Goal: Task Accomplishment & Management: Manage account settings

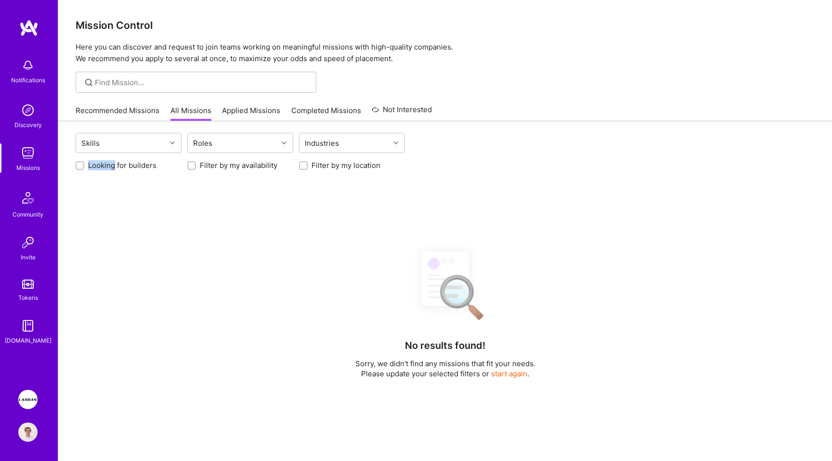
click at [131, 169] on label "Looking for builders" at bounding box center [122, 165] width 68 height 10
click at [84, 169] on input "Looking for builders" at bounding box center [81, 166] width 7 height 7
checkbox input "true"
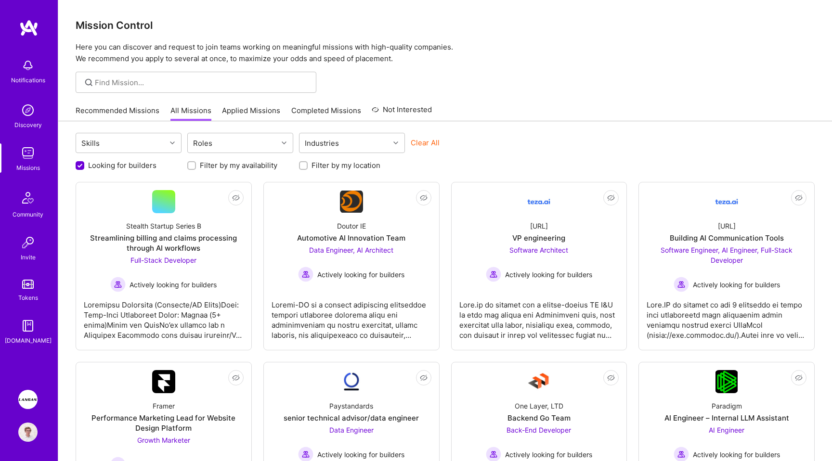
click at [326, 167] on label "Filter by my location" at bounding box center [346, 165] width 69 height 10
click at [308, 167] on input "Filter by my location" at bounding box center [304, 166] width 7 height 7
checkbox input "true"
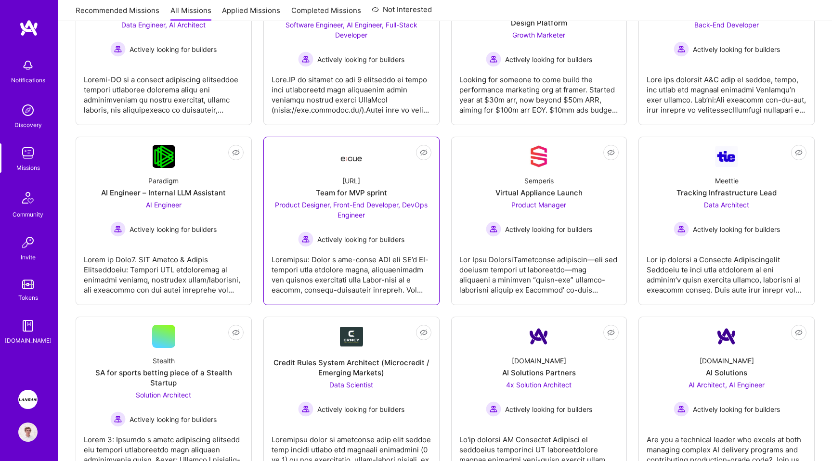
scroll to position [128, 0]
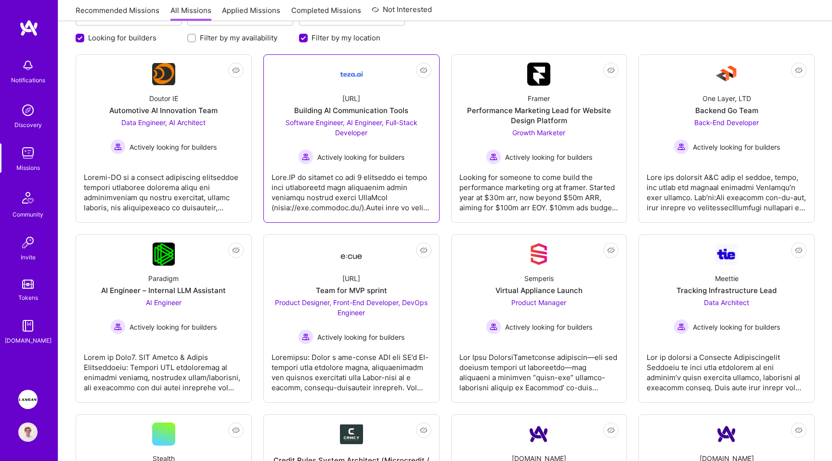
click at [340, 194] on div at bounding box center [352, 189] width 160 height 48
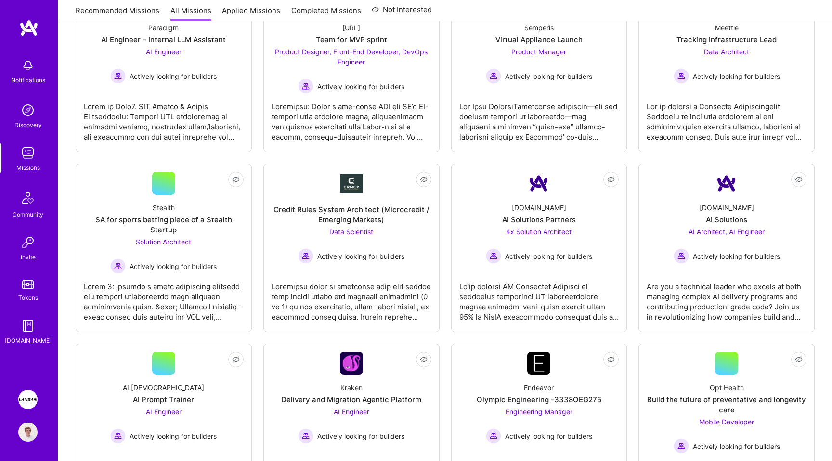
scroll to position [378, 0]
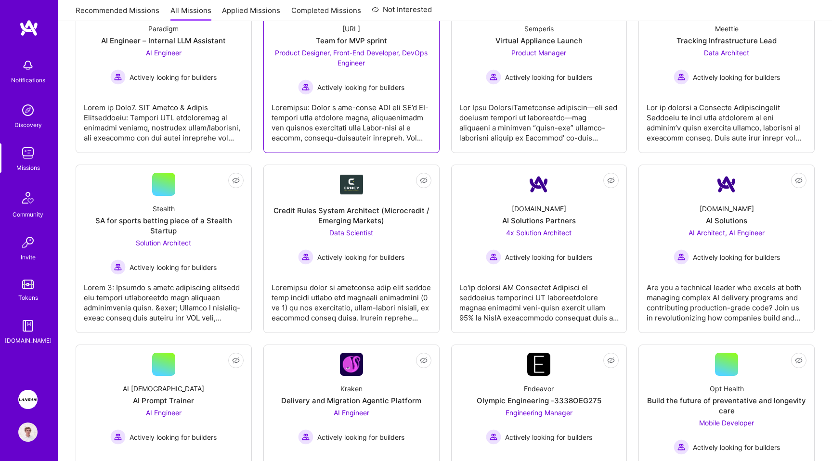
click at [316, 135] on div at bounding box center [352, 119] width 160 height 48
click at [30, 401] on img at bounding box center [27, 399] width 19 height 19
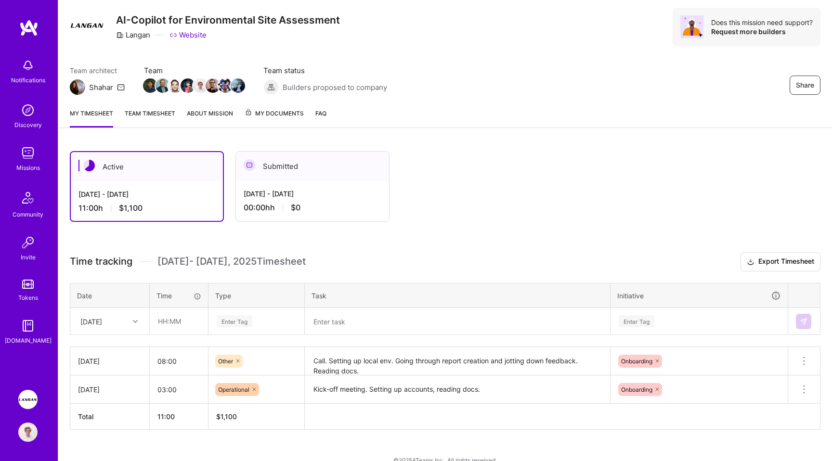
scroll to position [41, 0]
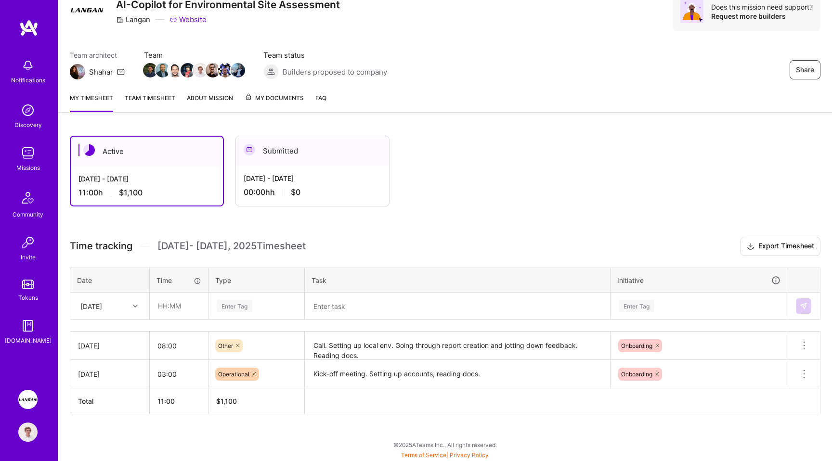
click at [462, 194] on div "Active Aug 16 - Aug 31, 2025 11:00 h $1,100 Submitted Aug 1 - Aug 15, 2025 00:0…" at bounding box center [424, 171] width 708 height 71
click at [461, 147] on div "Active Aug 16 - Aug 31, 2025 11:00 h $1,100 Submitted Aug 1 - Aug 15, 2025 00:0…" at bounding box center [424, 171] width 708 height 71
click at [135, 98] on link "Team timesheet" at bounding box center [150, 102] width 51 height 19
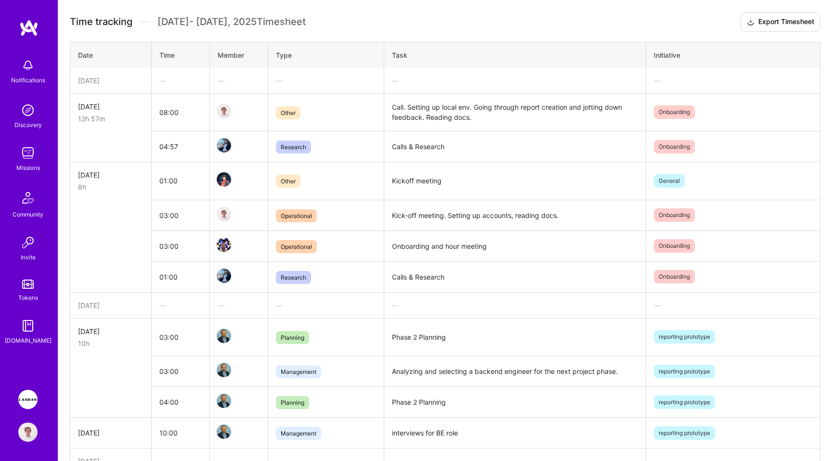
scroll to position [268, 0]
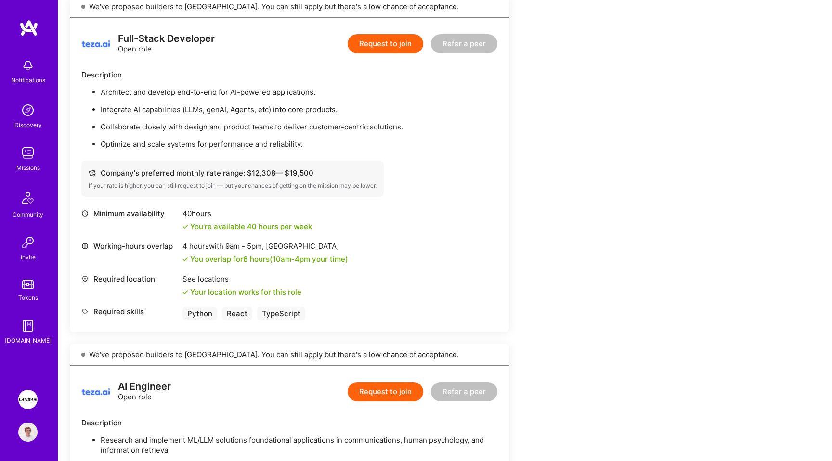
scroll to position [607, 0]
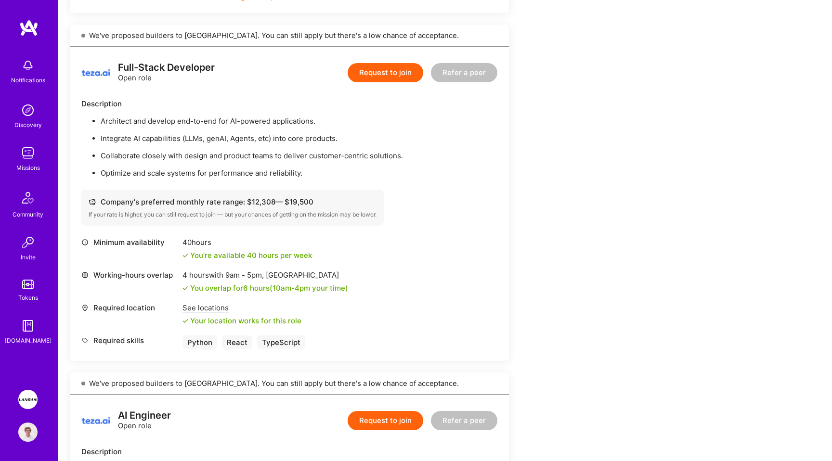
click at [495, 243] on div "Minimum availability 40 hours You're available 40 hours per week" at bounding box center [289, 248] width 416 height 23
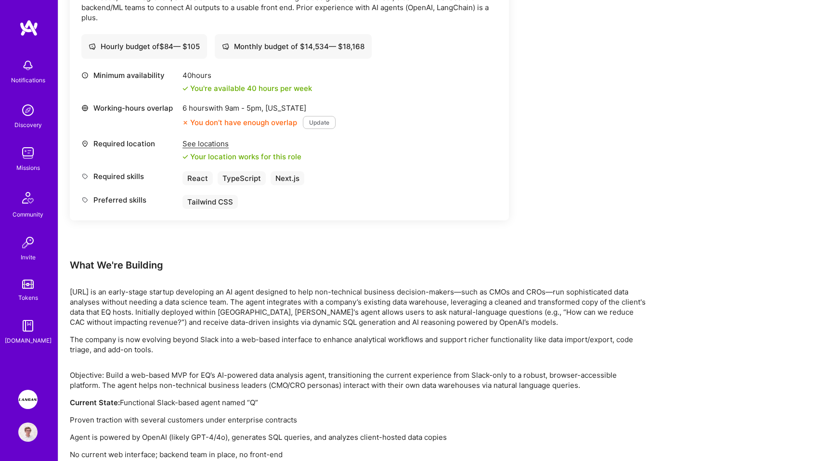
scroll to position [937, 0]
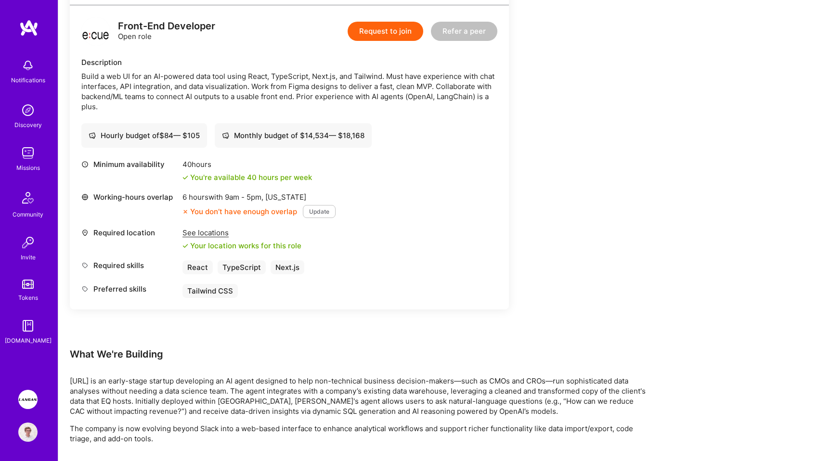
scroll to position [827, 0]
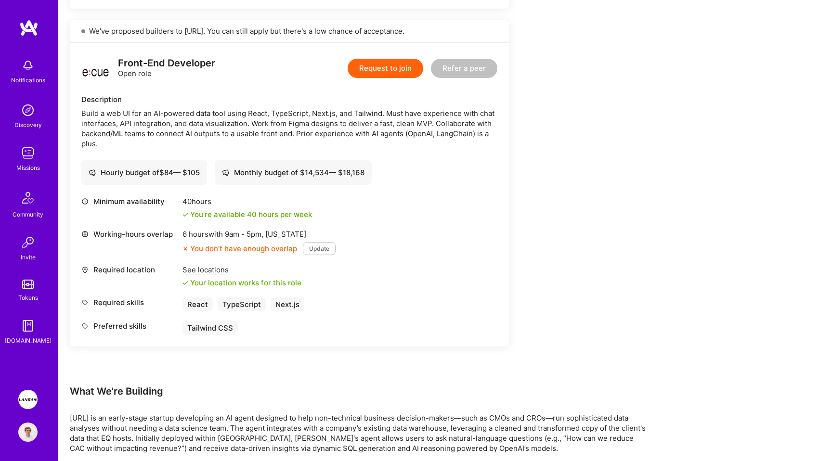
click at [569, 190] on div "Earn tokens for inviting a new A.Teamer to this mission Do you know the perfect…" at bounding box center [359, 19] width 578 height 1411
click at [311, 121] on div "Build a web UI for an AI-powered data tool using React, TypeScript, Next.js, an…" at bounding box center [289, 128] width 416 height 40
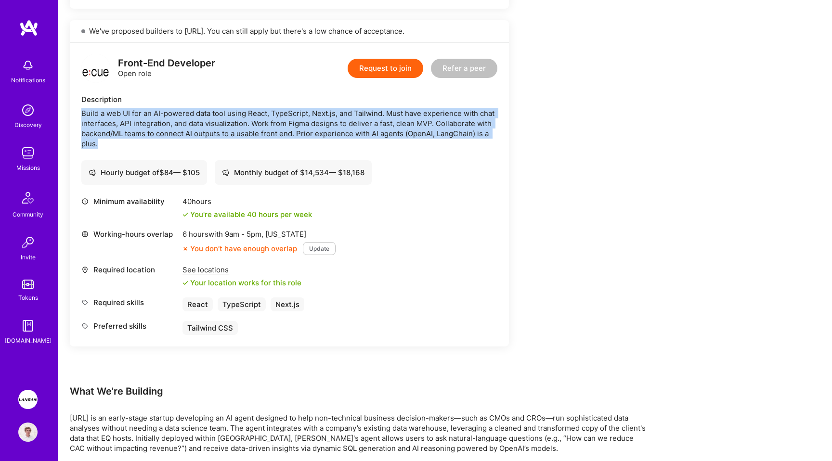
click at [337, 146] on div "Build a web UI for an AI-powered data tool using React, TypeScript, Next.js, an…" at bounding box center [289, 128] width 416 height 40
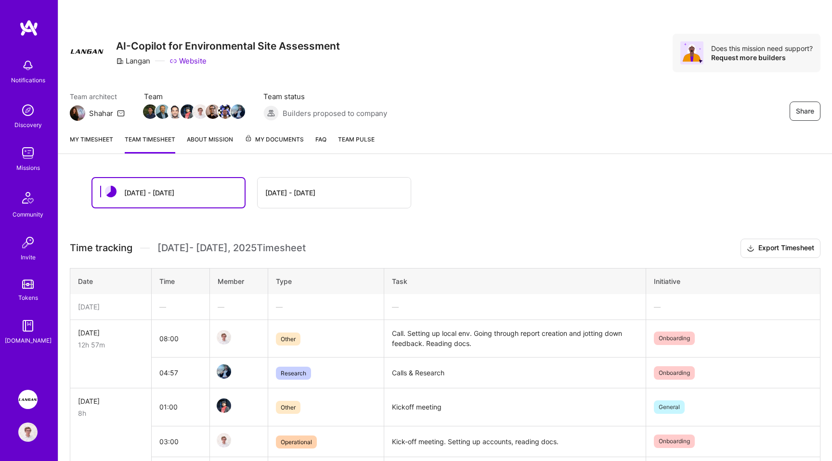
click at [29, 29] on img at bounding box center [28, 27] width 19 height 17
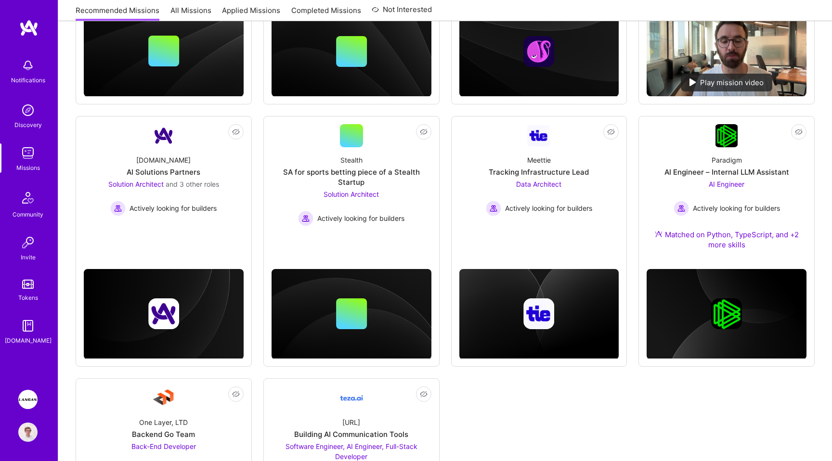
scroll to position [466, 0]
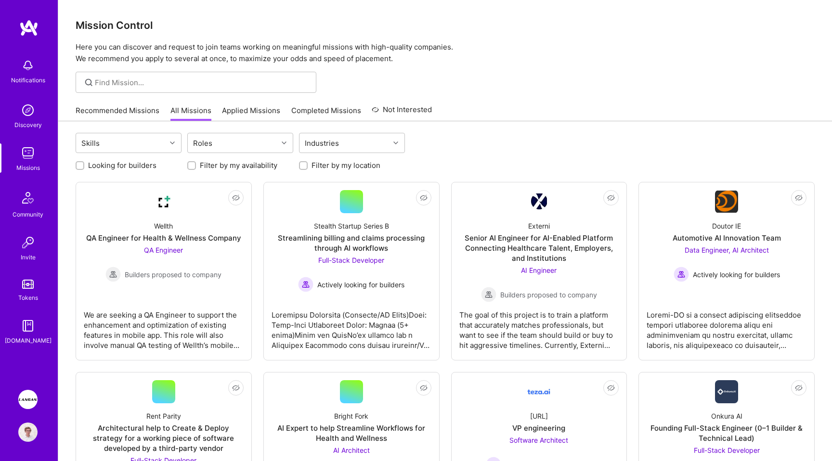
click at [27, 396] on img at bounding box center [27, 399] width 19 height 19
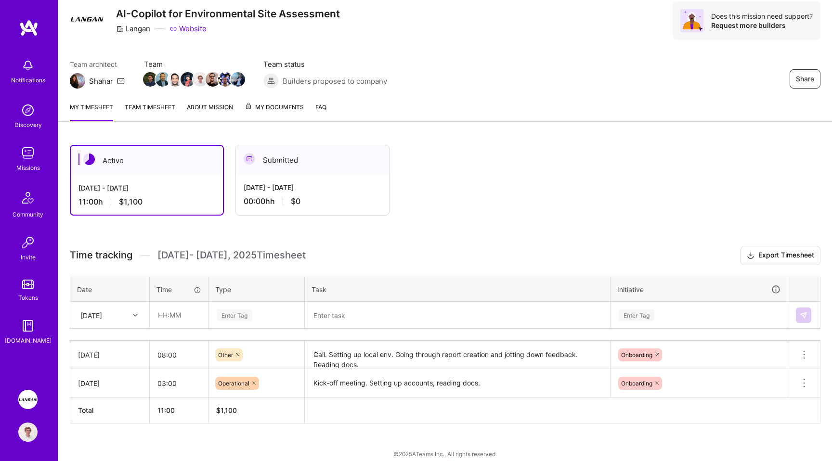
scroll to position [38, 0]
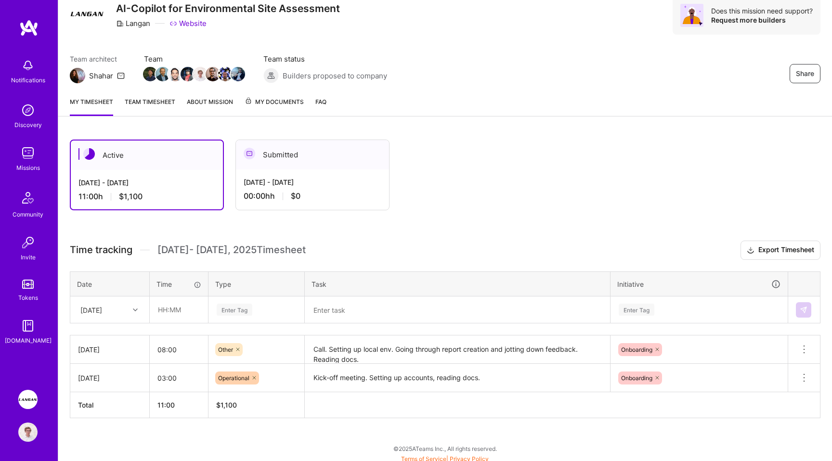
click at [493, 221] on div "Active [DATE] - [DATE] 11:00 h $1,100 Submitted [DATE] - [DATE] 00:00h h $0 Tim…" at bounding box center [445, 297] width 774 height 338
click at [516, 87] on div "Share AI-Copilot for Environmental Site Assessment [PERSON_NAME] Website Does t…" at bounding box center [445, 25] width 774 height 127
